Goal: Information Seeking & Learning: Learn about a topic

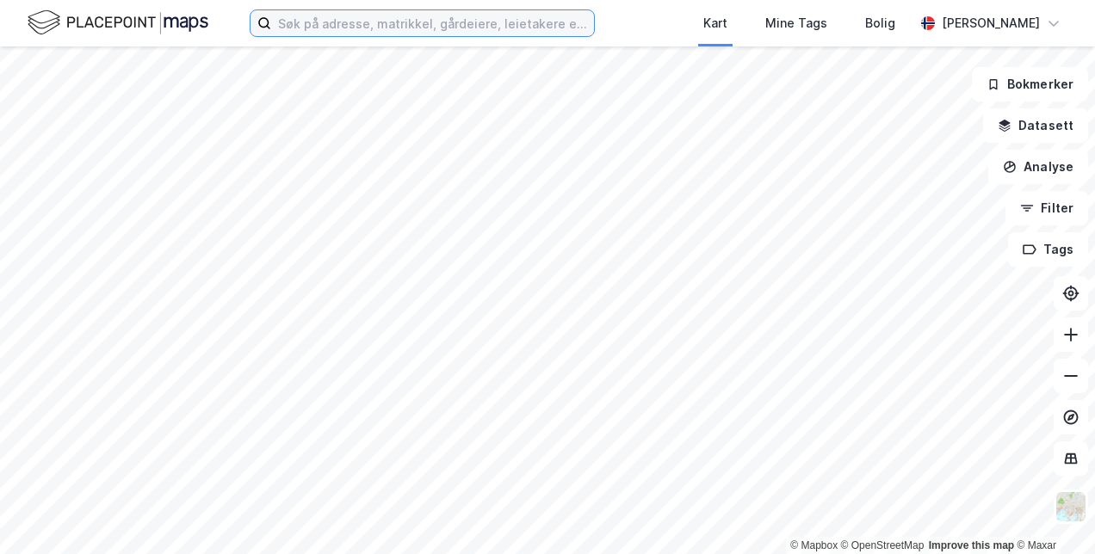
click at [393, 31] on input at bounding box center [432, 23] width 323 height 26
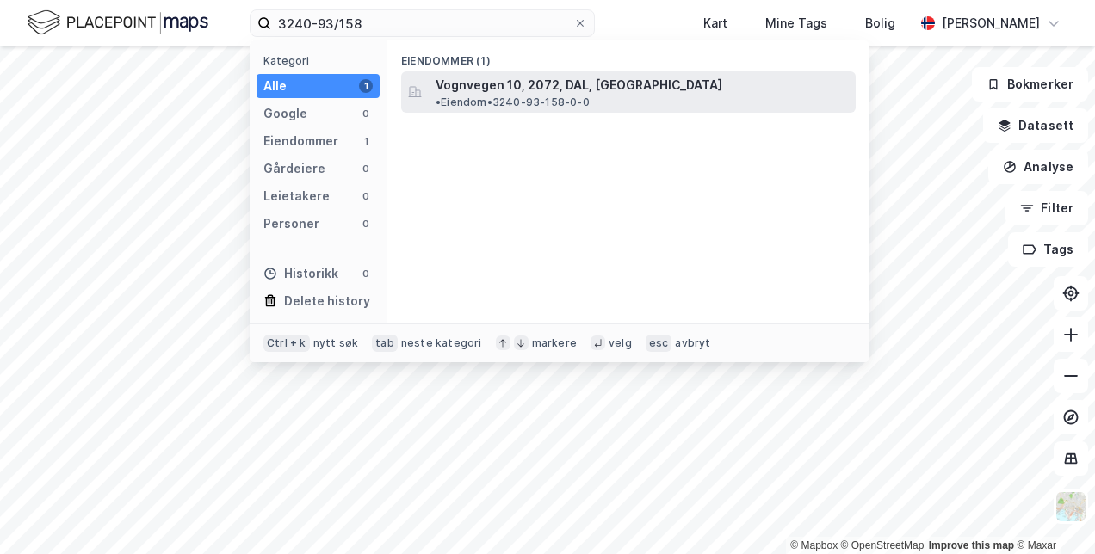
click at [504, 88] on span "Vognvegen 10, 2072, DAL, [GEOGRAPHIC_DATA]" at bounding box center [579, 85] width 287 height 21
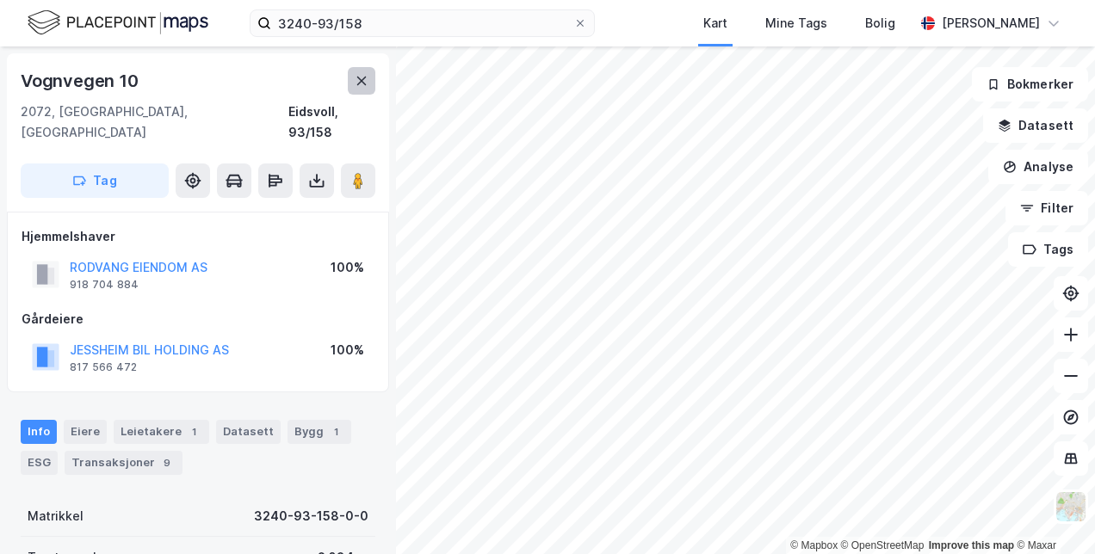
click at [366, 86] on icon at bounding box center [362, 81] width 14 height 14
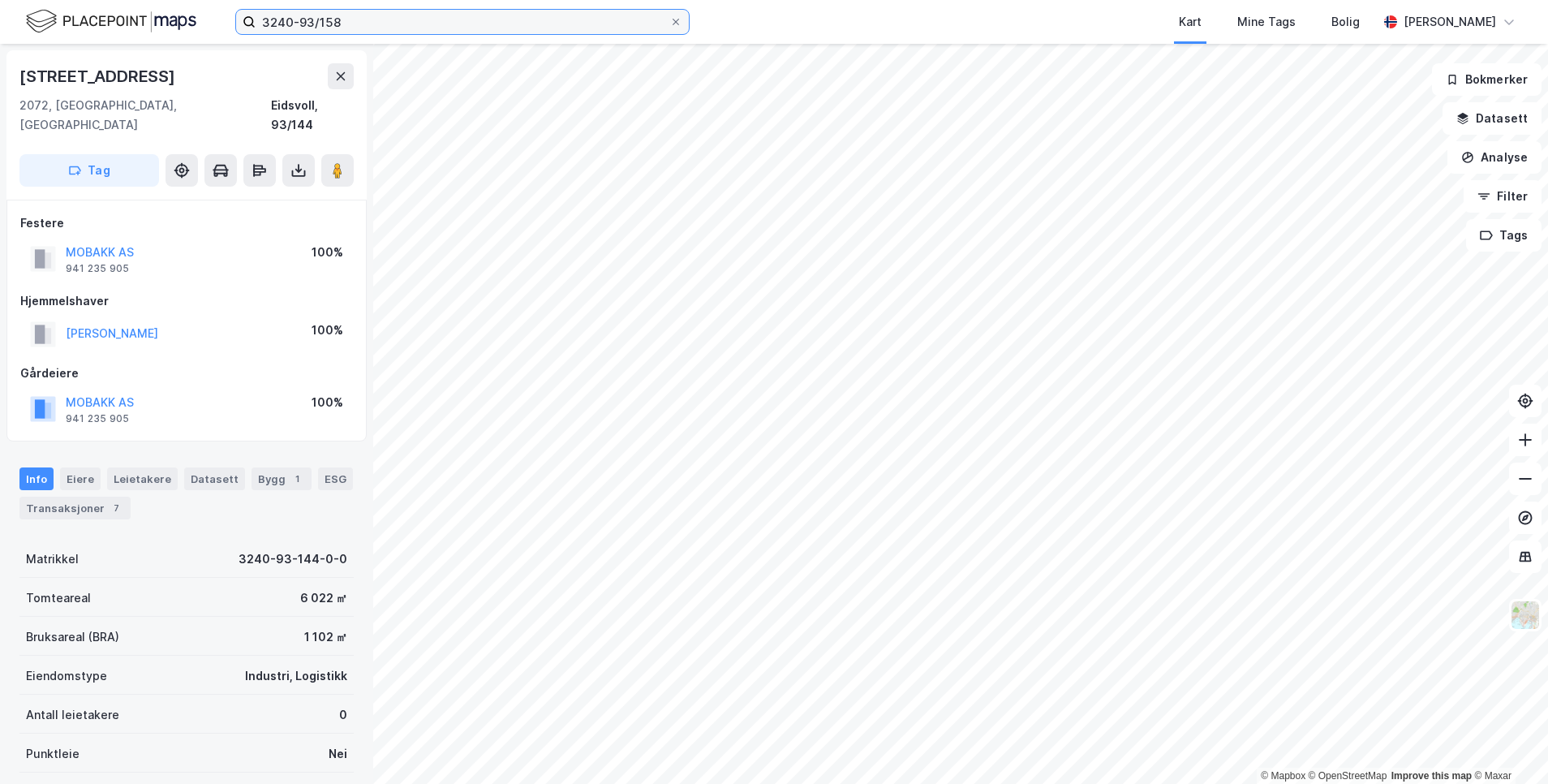
click at [595, 33] on input "3240-93/158" at bounding box center [462, 22] width 414 height 24
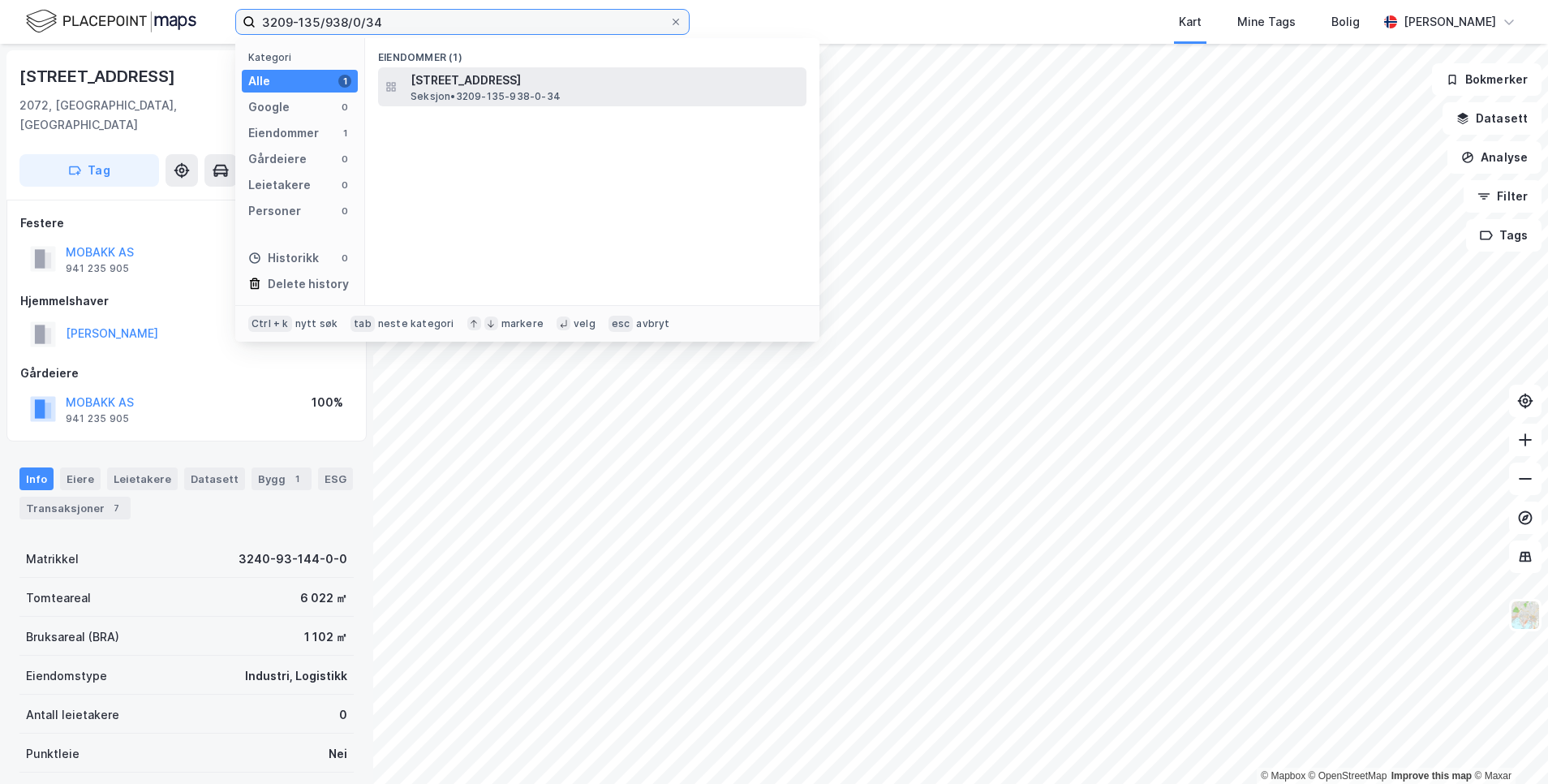
type input "3209-135/938/0/34"
click at [456, 96] on span "Seksjon • 3209-135-938-0-34" at bounding box center [486, 97] width 150 height 13
